Goal: Task Accomplishment & Management: Manage account settings

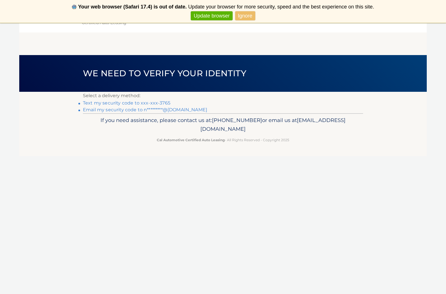
click at [158, 104] on link "Text my security code to xxx-xxx-3765" at bounding box center [126, 102] width 87 height 5
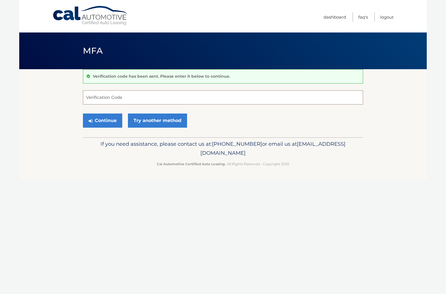
click at [148, 102] on input "Verification Code" at bounding box center [223, 97] width 280 height 14
type input "279044"
click at [102, 120] on button "Continue" at bounding box center [102, 121] width 39 height 14
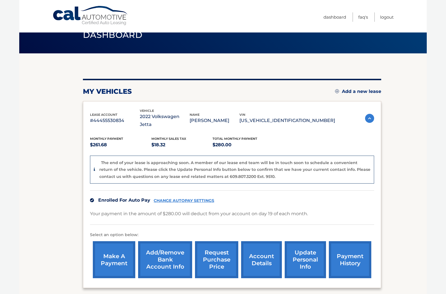
scroll to position [15, 0]
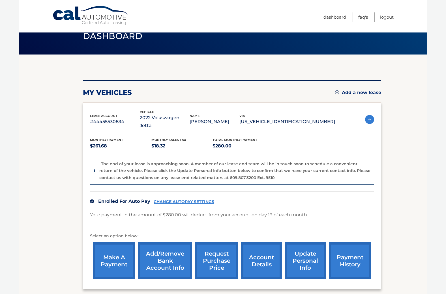
click at [390, 66] on section "my vehicles Add a new lease lease account #44455530834 vehicle 2022 Volkswagen …" at bounding box center [222, 181] width 407 height 252
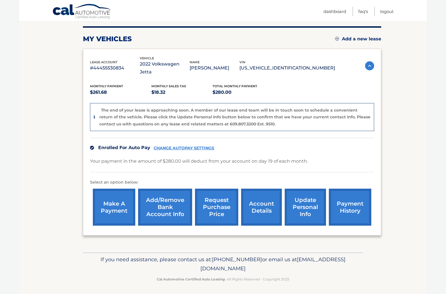
scroll to position [68, 0]
click at [221, 207] on link "request purchase price" at bounding box center [216, 207] width 43 height 37
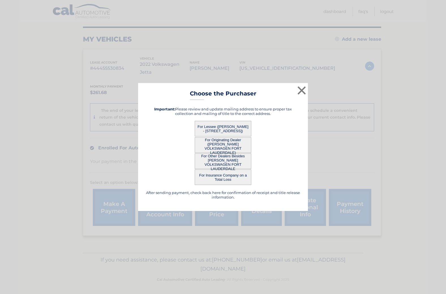
click at [218, 127] on button "For Lessee (NIZAMUDDEEN AMEERALLY - 811 S Hollybrook Dr, Apt 209, Pembroke Pine…" at bounding box center [223, 129] width 57 height 16
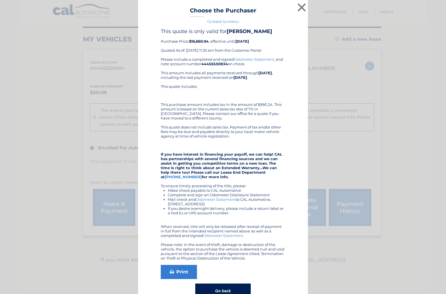
scroll to position [0, 0]
click at [233, 21] on link "Go back to menu" at bounding box center [223, 21] width 32 height 5
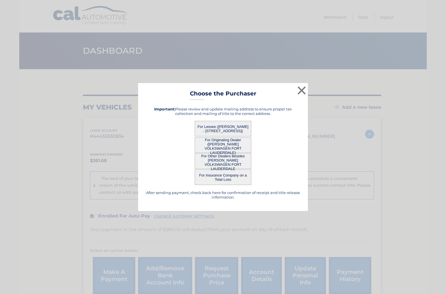
click at [301, 89] on button "×" at bounding box center [301, 90] width 11 height 11
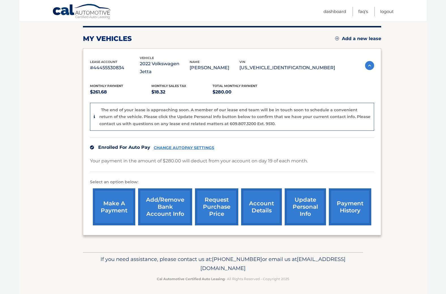
scroll to position [68, 0]
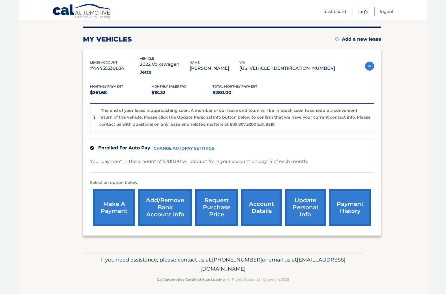
click at [260, 208] on link "account details" at bounding box center [261, 207] width 41 height 37
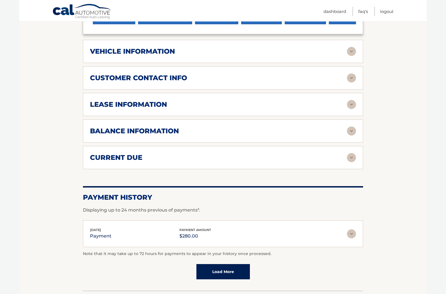
scroll to position [241, 0]
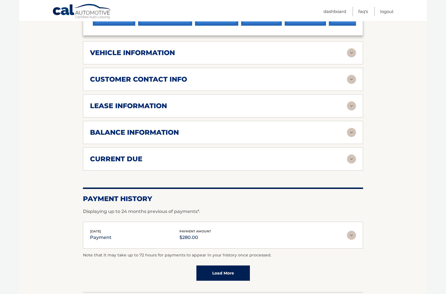
click at [352, 234] on img at bounding box center [351, 235] width 9 height 9
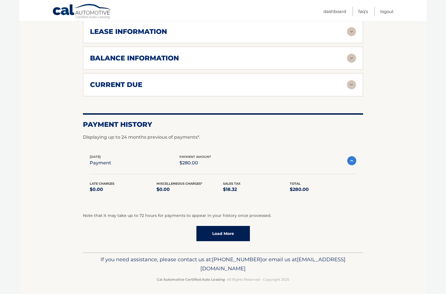
scroll to position [315, 0]
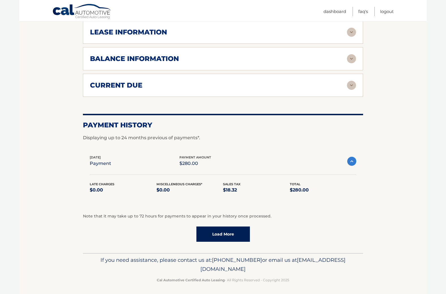
click at [219, 231] on link "Load More" at bounding box center [222, 234] width 53 height 15
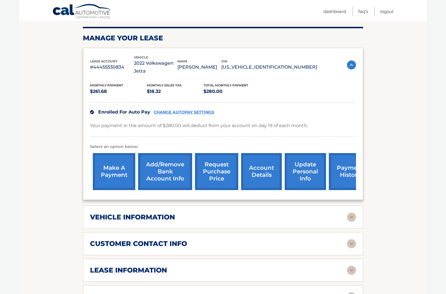
scroll to position [76, 0]
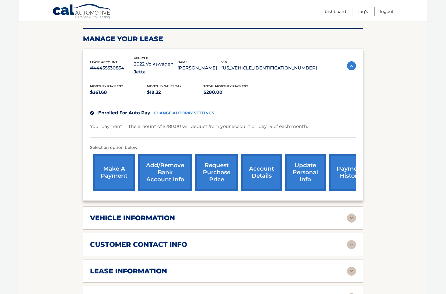
click at [304, 174] on link "update personal info" at bounding box center [304, 172] width 41 height 37
click at [305, 173] on link "update personal info" at bounding box center [304, 172] width 41 height 37
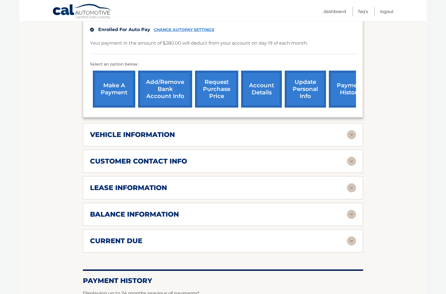
scroll to position [160, 0]
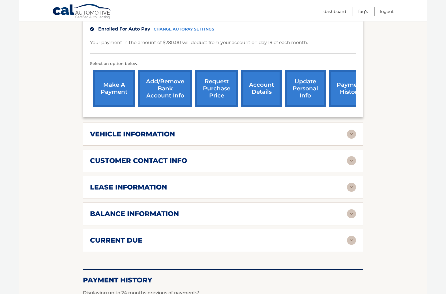
click at [351, 186] on img at bounding box center [351, 187] width 9 height 9
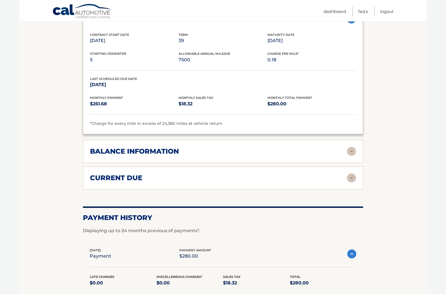
scroll to position [330, 0]
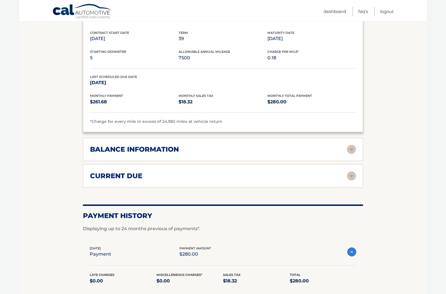
click at [353, 148] on img at bounding box center [351, 149] width 9 height 9
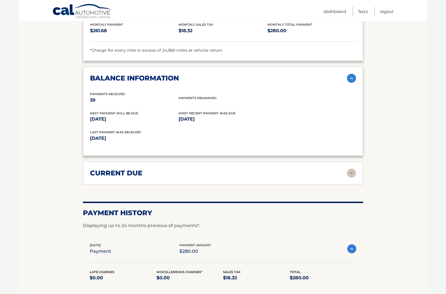
scroll to position [402, 0]
click at [350, 168] on img at bounding box center [351, 172] width 9 height 9
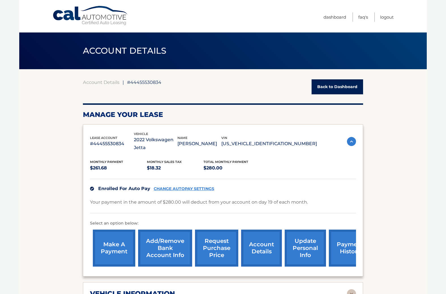
scroll to position [0, 0]
click at [330, 17] on link "Dashboard" at bounding box center [334, 16] width 23 height 9
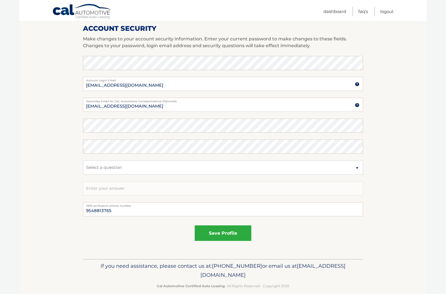
scroll to position [247, 0]
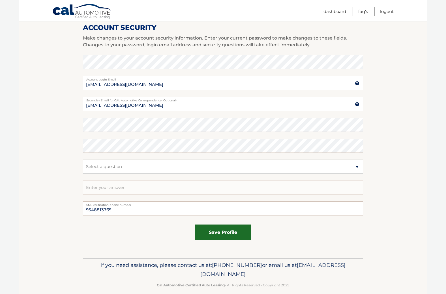
click at [233, 232] on button "save profile" at bounding box center [223, 233] width 57 height 16
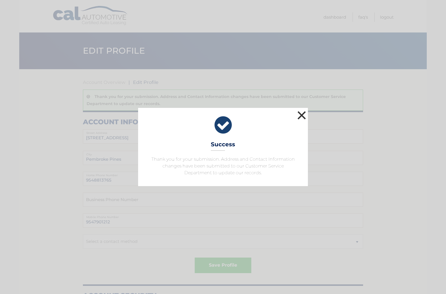
click at [300, 113] on button "×" at bounding box center [301, 115] width 11 height 11
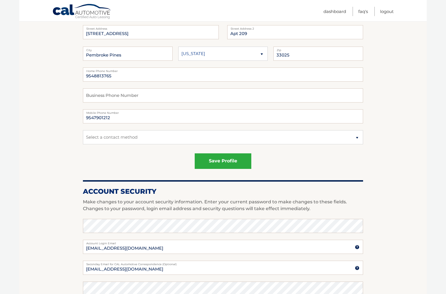
scroll to position [83, 0]
click at [219, 162] on button "save profile" at bounding box center [223, 161] width 57 height 16
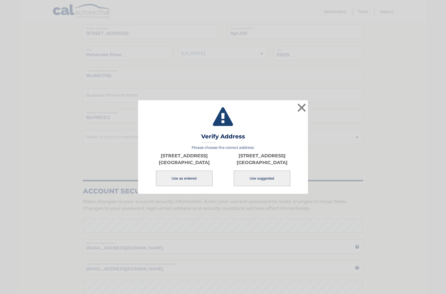
click at [183, 178] on button "Use as entered" at bounding box center [184, 179] width 57 height 16
click at [300, 107] on button "×" at bounding box center [301, 107] width 11 height 11
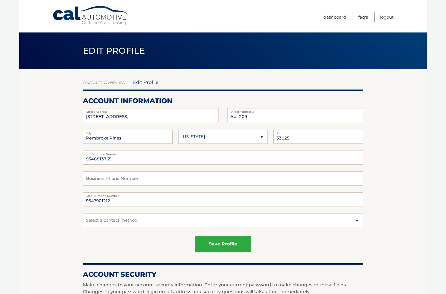
scroll to position [0, 0]
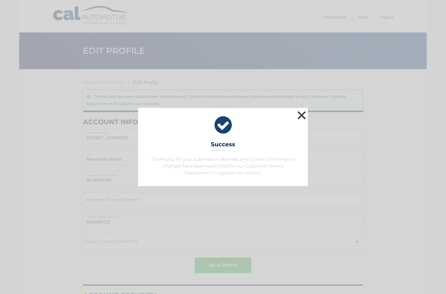
click at [300, 115] on button "×" at bounding box center [301, 115] width 11 height 11
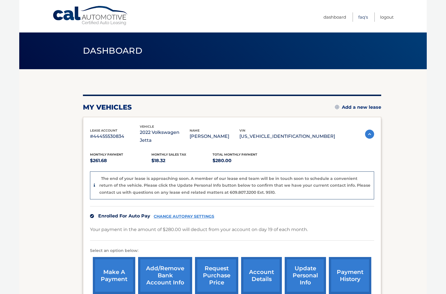
click at [363, 17] on link "FAQ's" at bounding box center [363, 16] width 10 height 9
